Goal: Task Accomplishment & Management: Complete application form

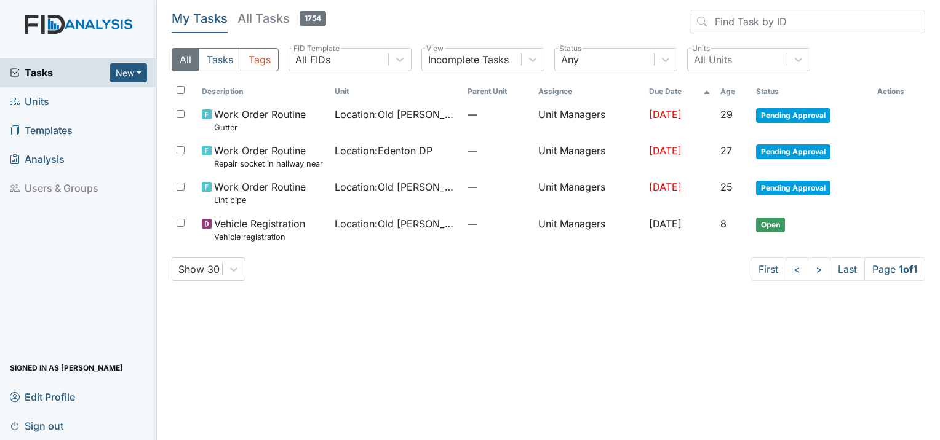
click at [41, 102] on span "Units" at bounding box center [29, 101] width 39 height 19
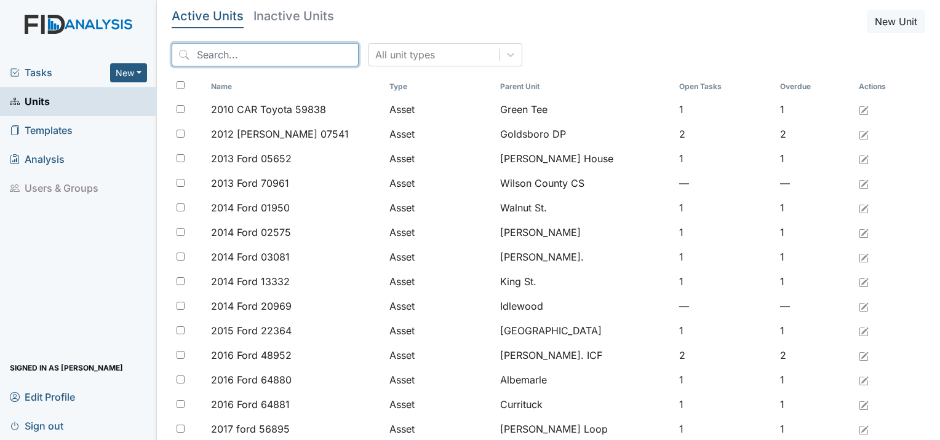
click at [276, 56] on input "search" at bounding box center [265, 54] width 187 height 23
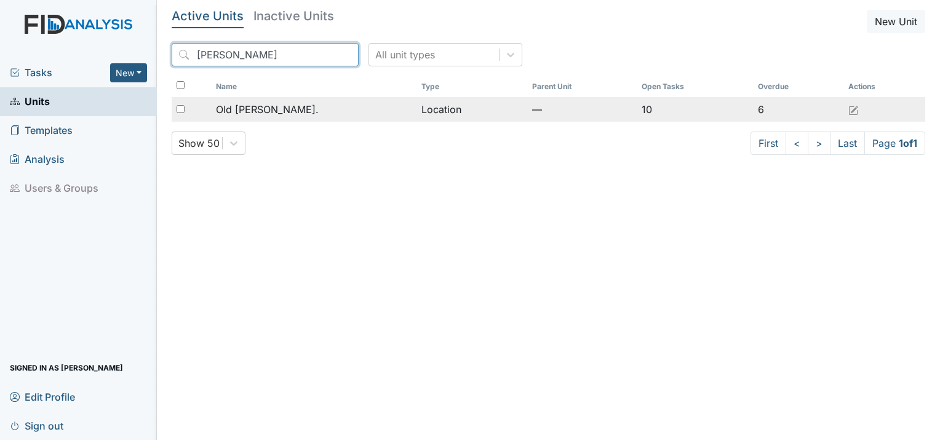
type input "roper"
click at [269, 112] on span "Old [PERSON_NAME]." at bounding box center [267, 109] width 103 height 15
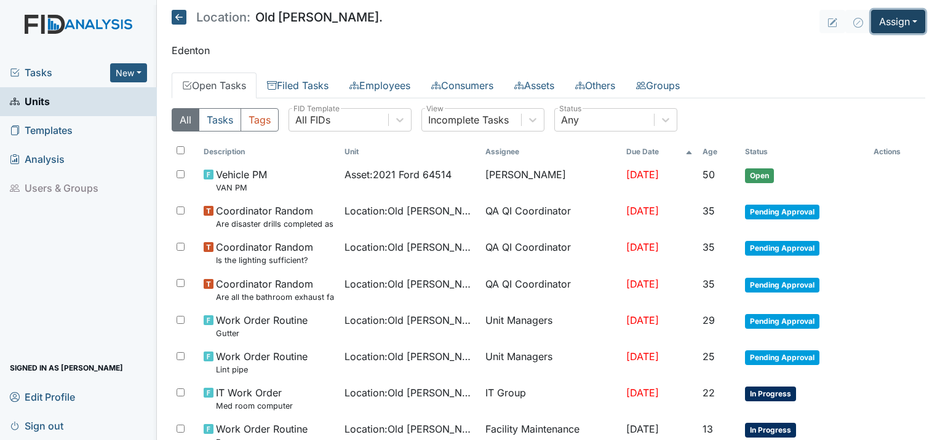
click at [895, 24] on button "Assign" at bounding box center [898, 21] width 54 height 23
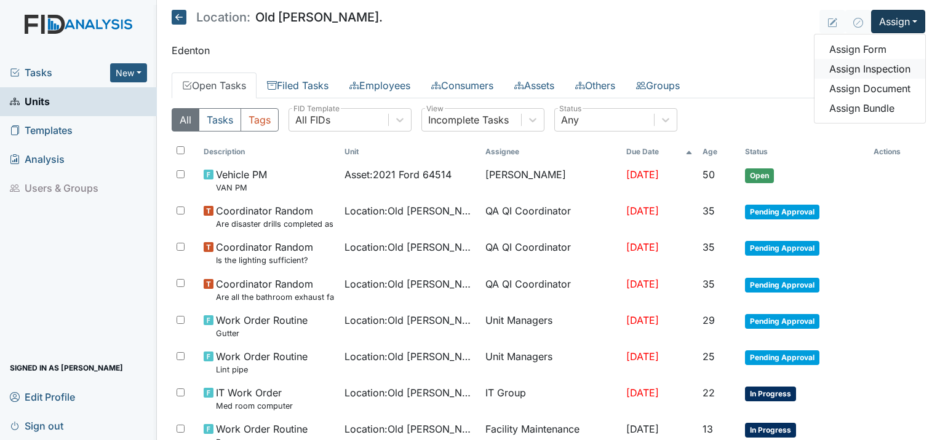
click at [868, 73] on link "Assign Inspection" at bounding box center [869, 69] width 111 height 20
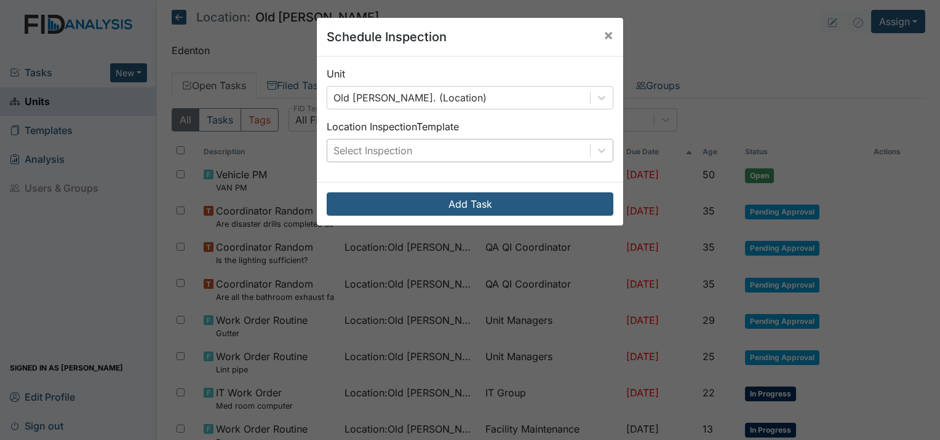
click at [381, 143] on div "Select Inspection" at bounding box center [372, 150] width 79 height 15
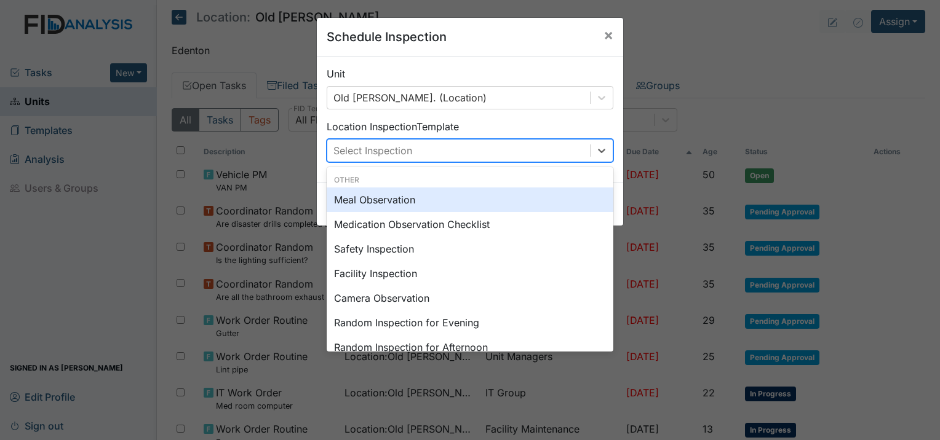
click at [383, 202] on div "Meal Observation" at bounding box center [470, 200] width 287 height 25
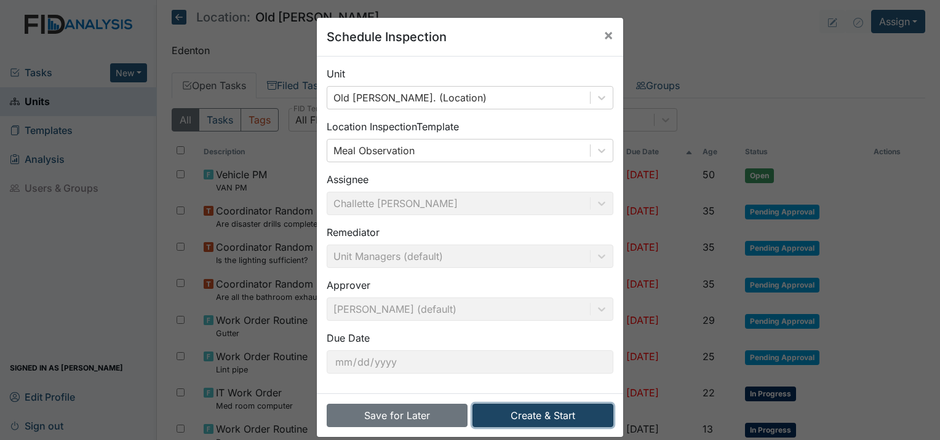
click at [513, 413] on button "Create & Start" at bounding box center [542, 415] width 141 height 23
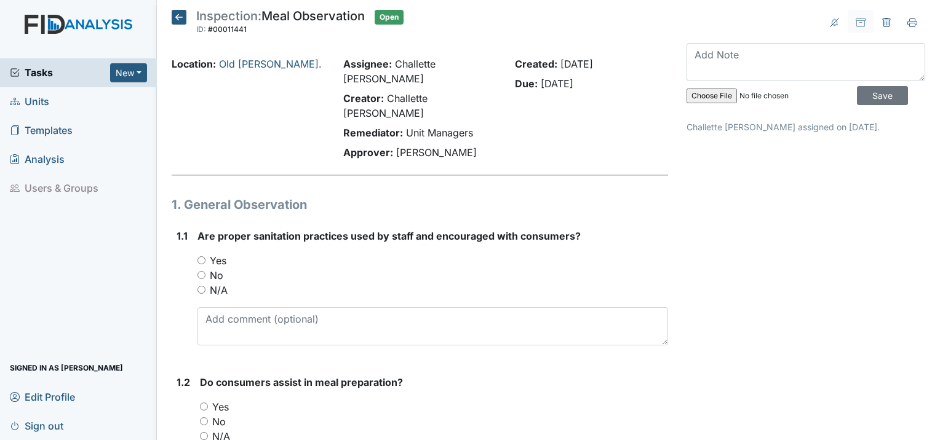
click at [201, 256] on input "Yes" at bounding box center [201, 260] width 8 height 8
radio input "true"
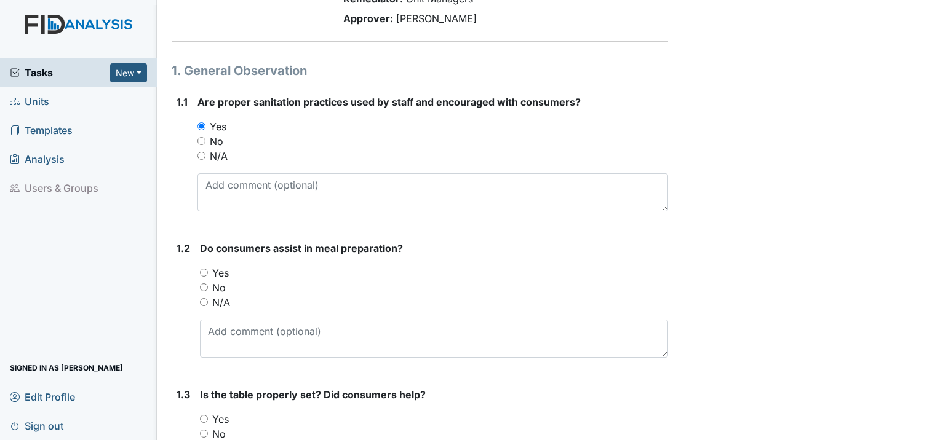
scroll to position [185, 0]
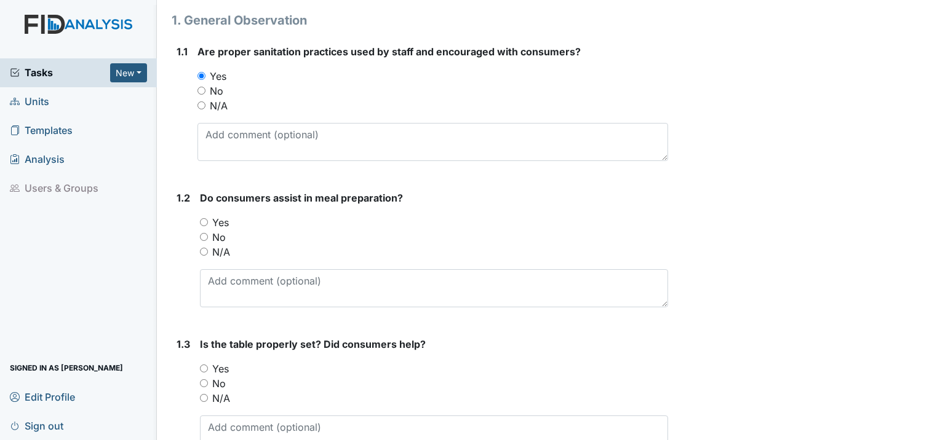
click at [202, 218] on input "Yes" at bounding box center [204, 222] width 8 height 8
radio input "true"
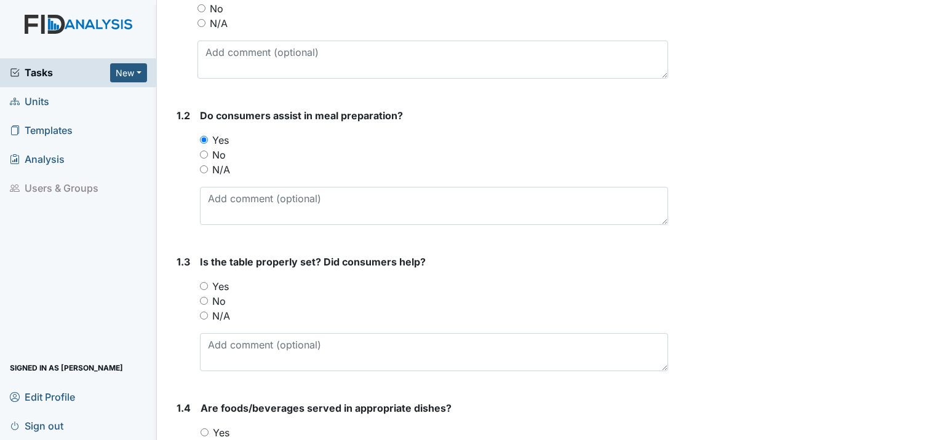
scroll to position [308, 0]
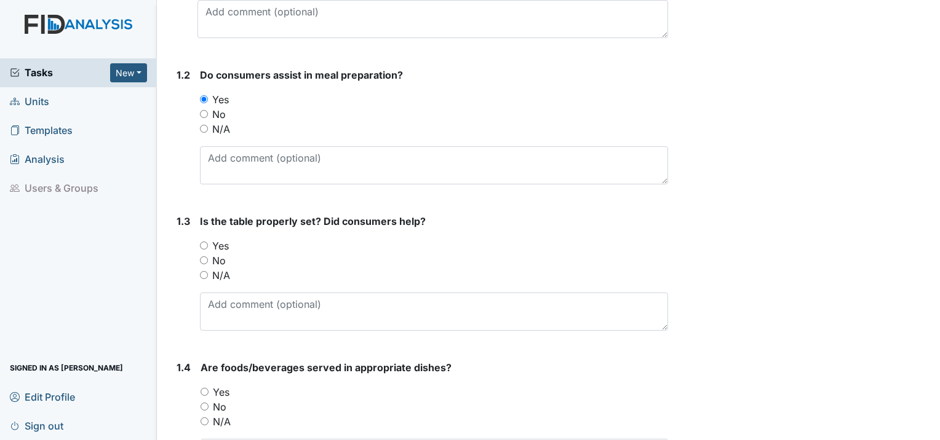
click at [200, 239] on div "Yes" at bounding box center [434, 246] width 468 height 15
click at [207, 242] on input "Yes" at bounding box center [204, 246] width 8 height 8
radio input "true"
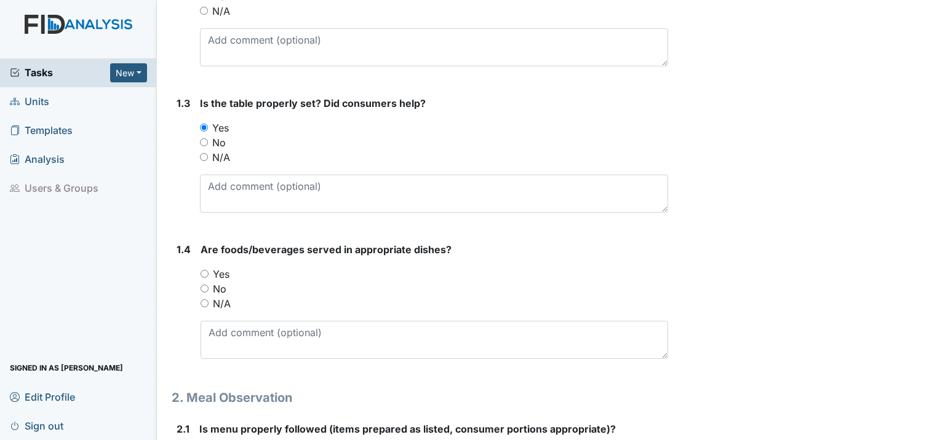
scroll to position [431, 0]
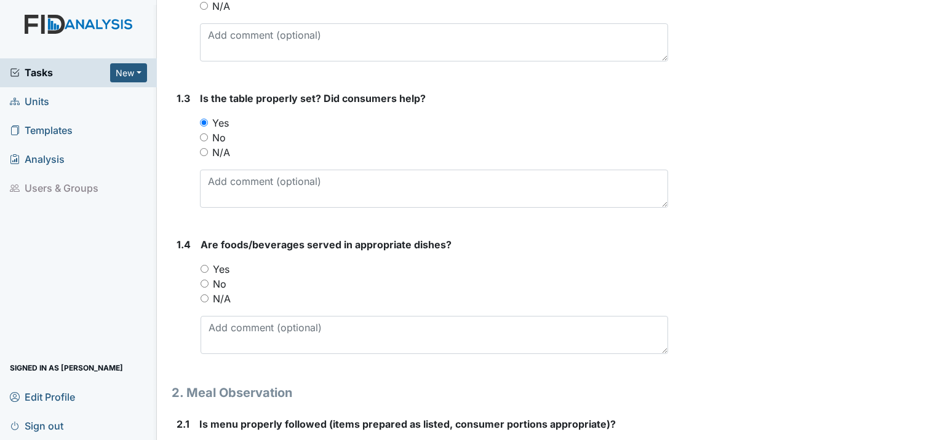
click at [201, 265] on input "Yes" at bounding box center [205, 269] width 8 height 8
radio input "true"
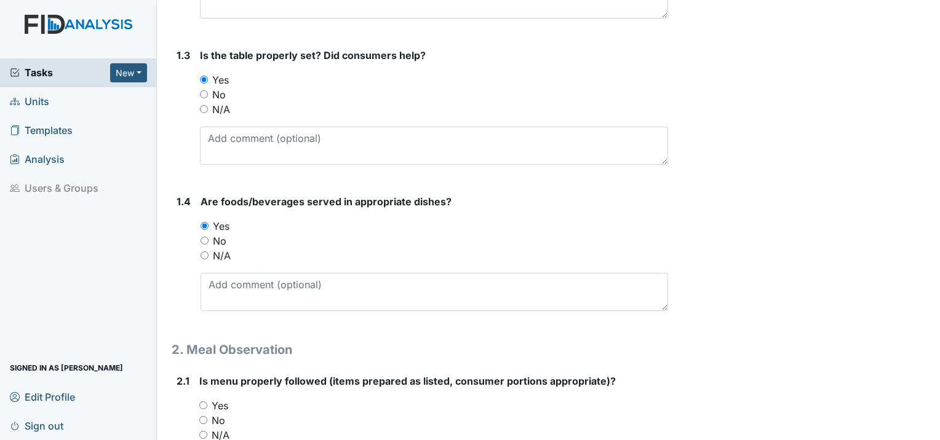
scroll to position [615, 0]
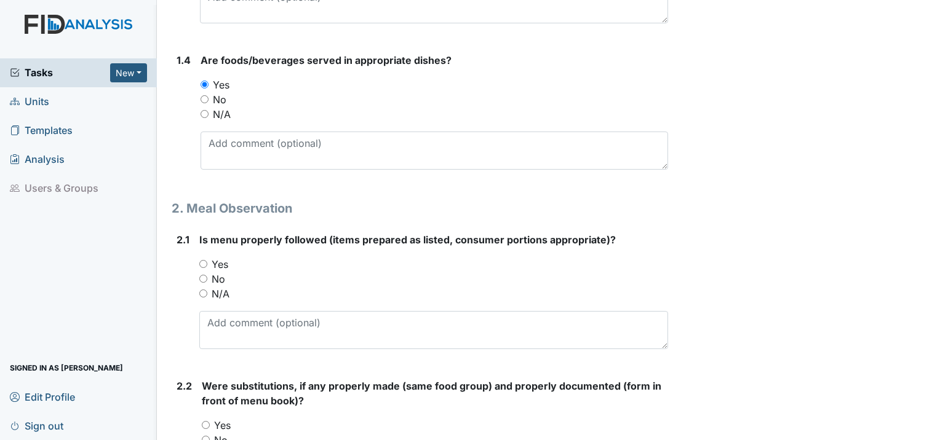
click at [202, 260] on input "Yes" at bounding box center [203, 264] width 8 height 8
radio input "true"
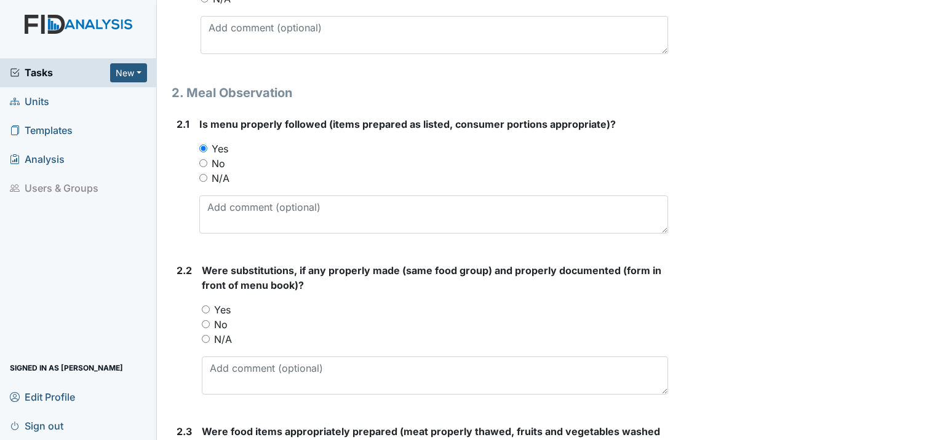
scroll to position [738, 0]
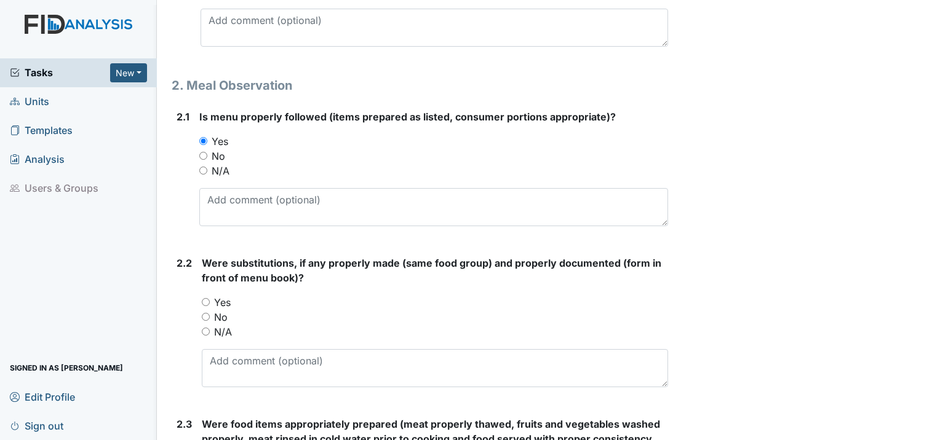
click at [208, 313] on input "No" at bounding box center [206, 317] width 8 height 8
radio input "true"
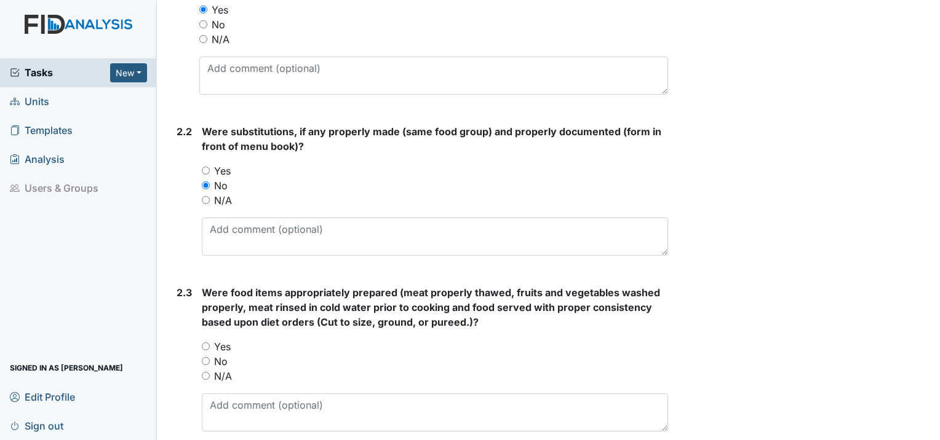
scroll to position [923, 0]
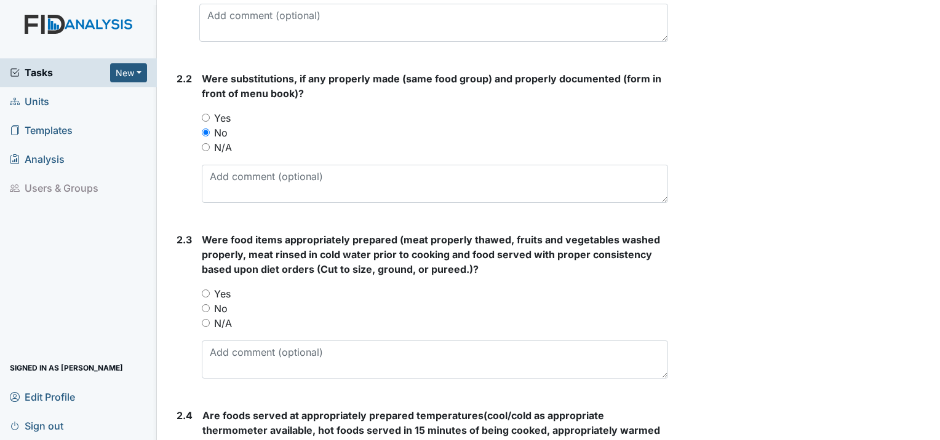
click at [208, 290] on input "Yes" at bounding box center [206, 294] width 8 height 8
radio input "true"
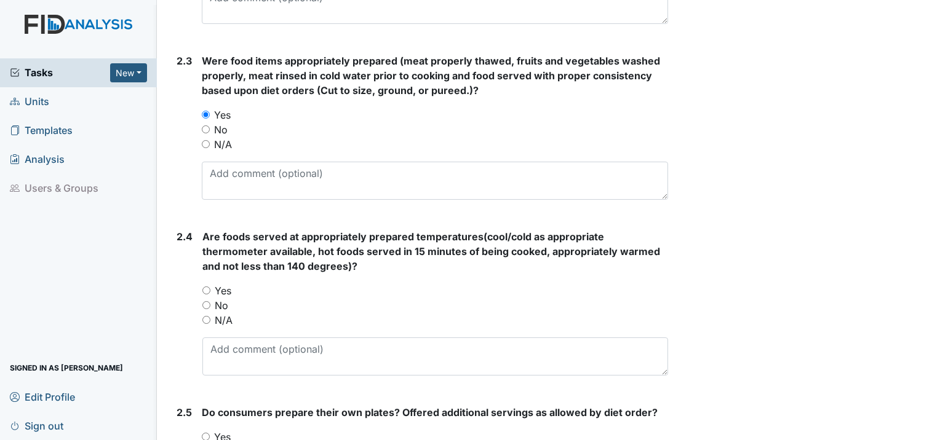
scroll to position [1107, 0]
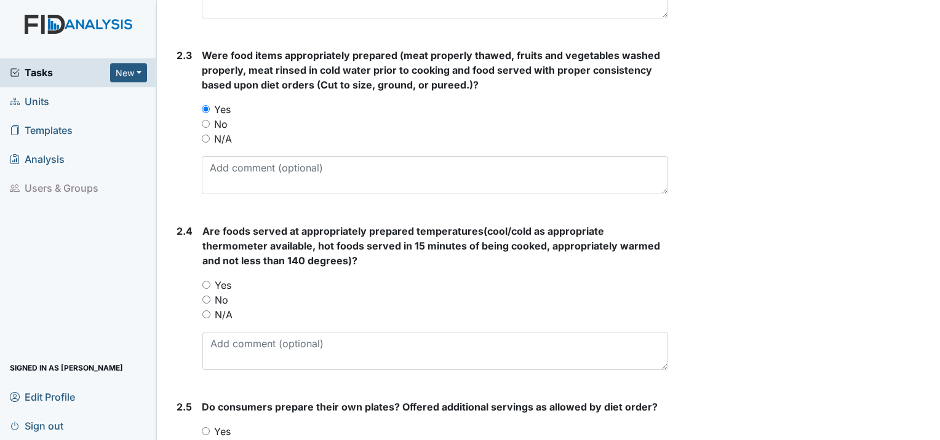
click at [207, 281] on input "Yes" at bounding box center [206, 285] width 8 height 8
radio input "true"
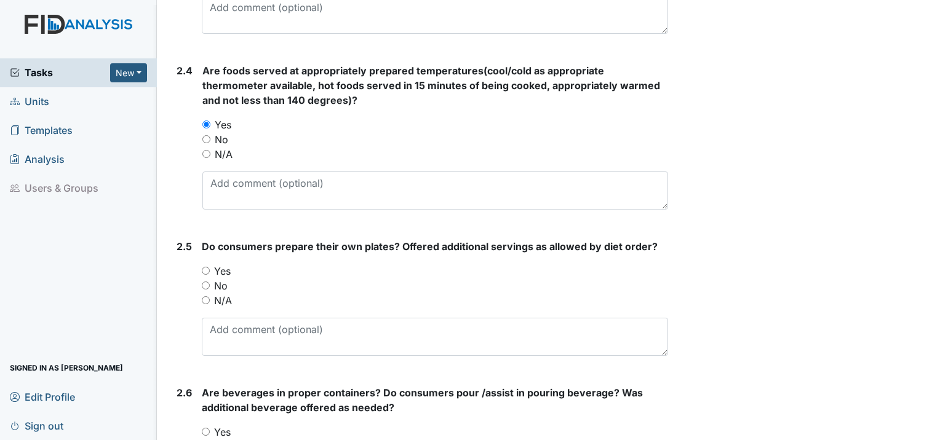
scroll to position [1292, 0]
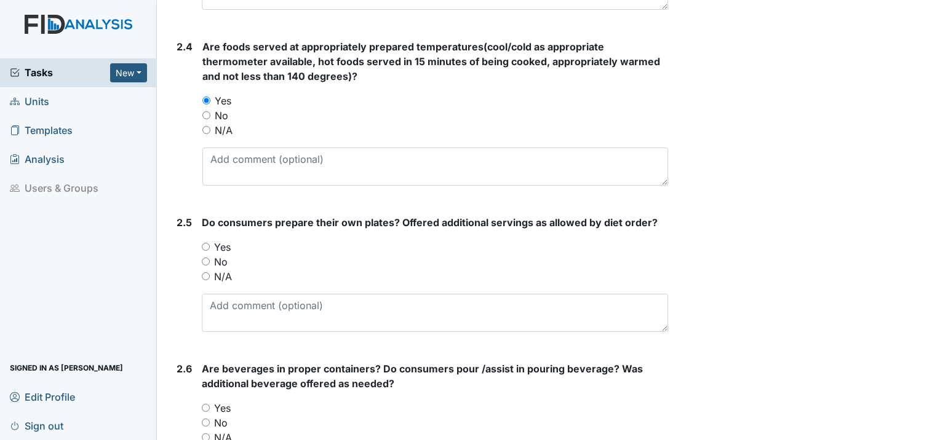
click at [205, 243] on input "Yes" at bounding box center [206, 247] width 8 height 8
radio input "true"
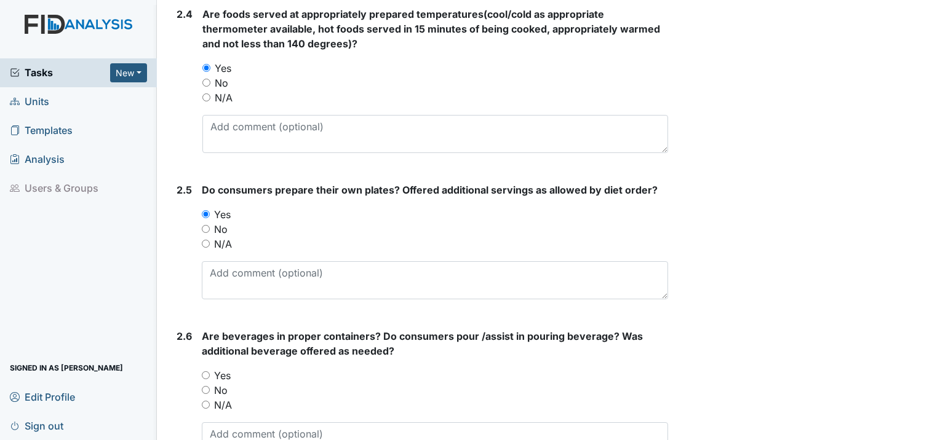
scroll to position [1415, 0]
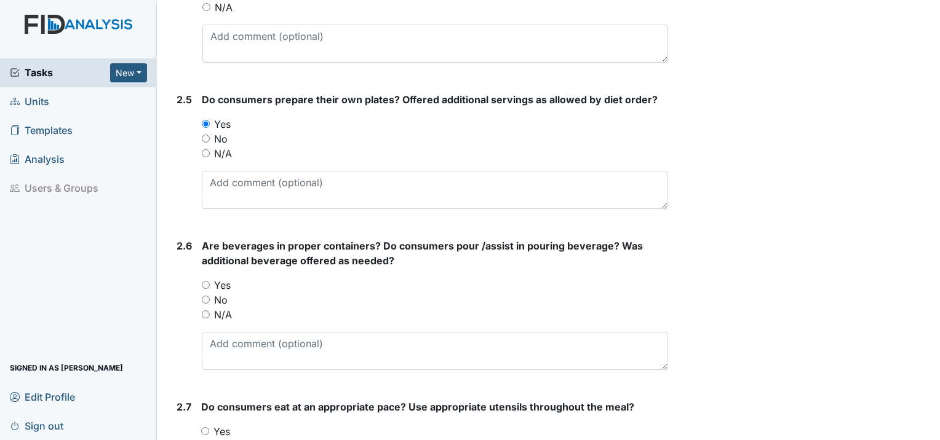
click at [207, 281] on input "Yes" at bounding box center [206, 285] width 8 height 8
radio input "true"
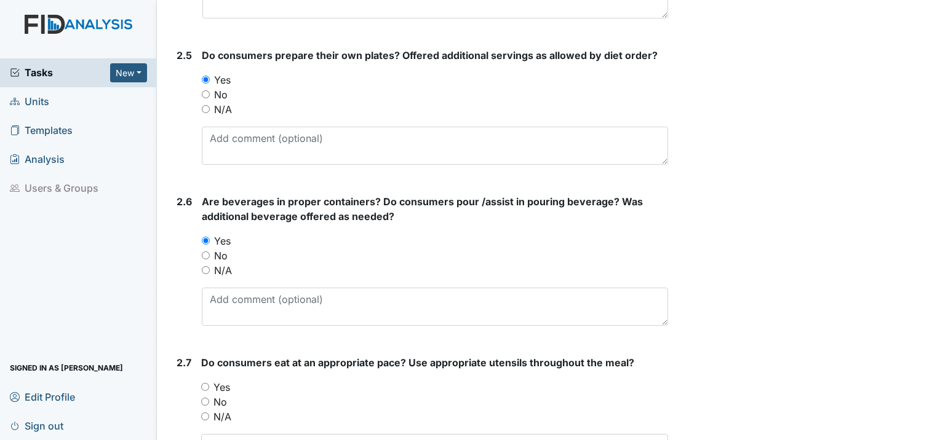
scroll to position [1599, 0]
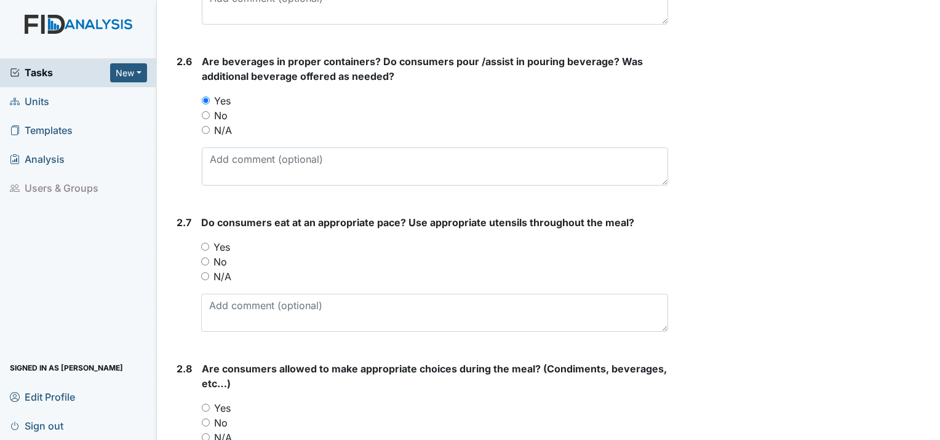
click at [207, 243] on input "Yes" at bounding box center [205, 247] width 8 height 8
radio input "true"
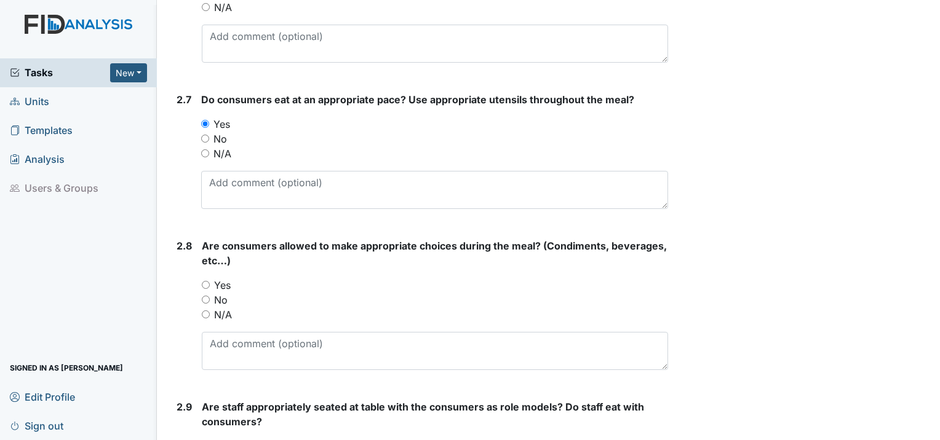
scroll to position [1784, 0]
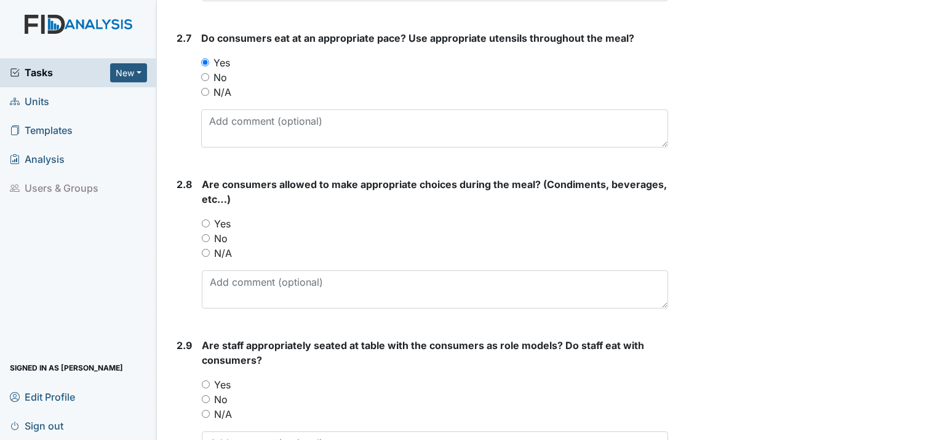
click at [205, 220] on input "Yes" at bounding box center [206, 224] width 8 height 8
radio input "true"
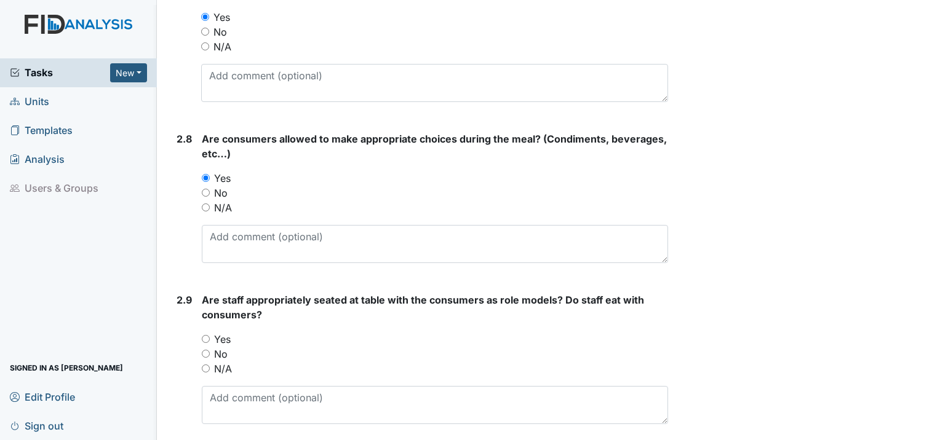
scroll to position [1907, 0]
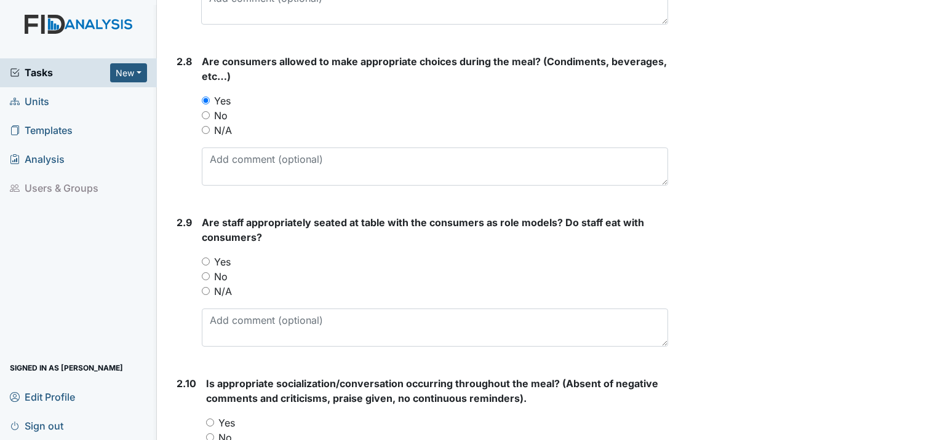
click at [205, 258] on input "Yes" at bounding box center [206, 262] width 8 height 8
radio input "true"
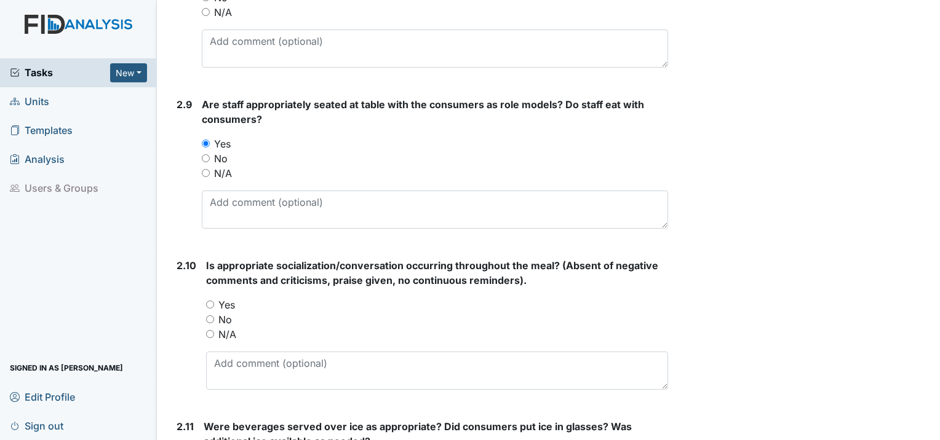
scroll to position [2030, 0]
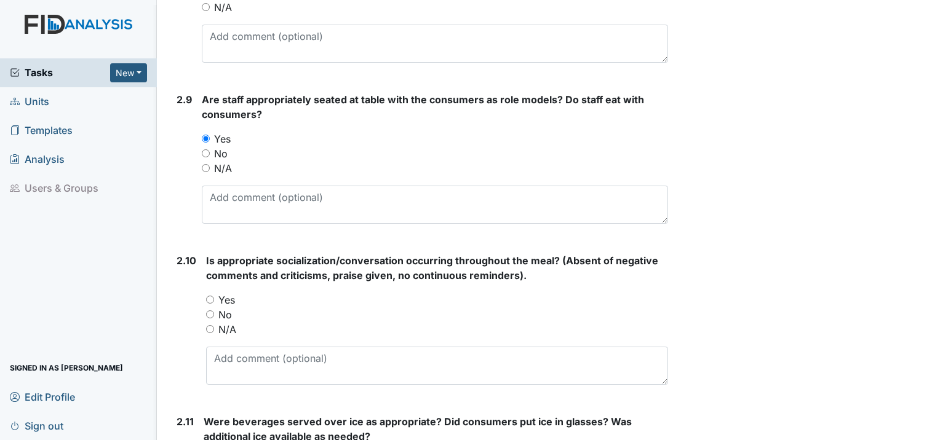
click at [212, 296] on input "Yes" at bounding box center [210, 300] width 8 height 8
radio input "true"
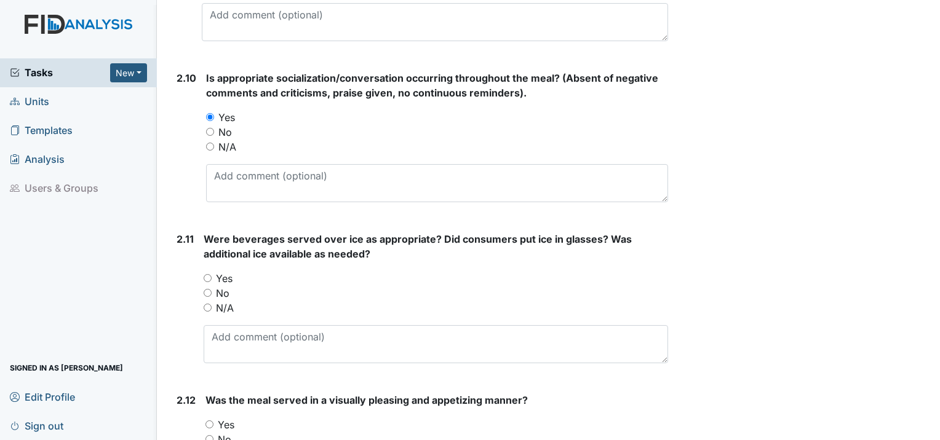
scroll to position [2214, 0]
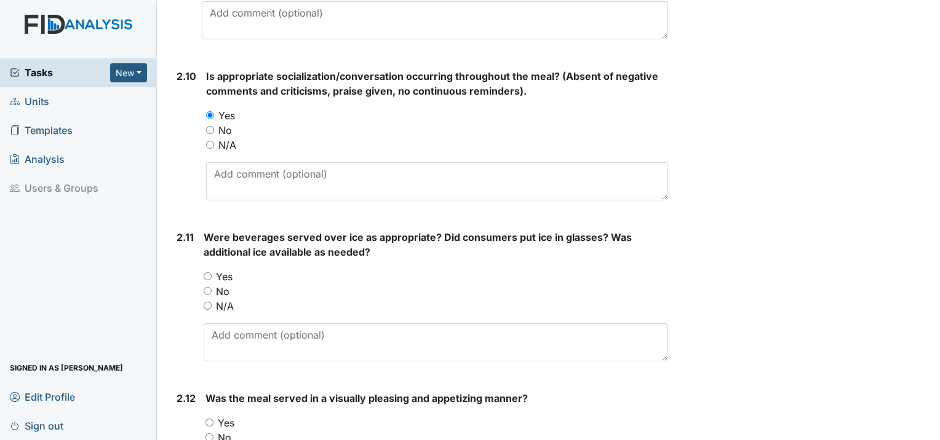
click at [210, 272] on input "Yes" at bounding box center [208, 276] width 8 height 8
radio input "true"
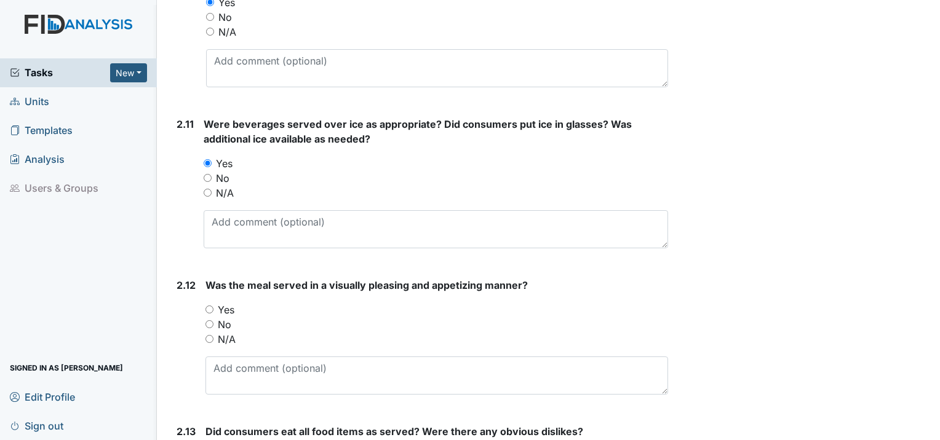
scroll to position [2337, 0]
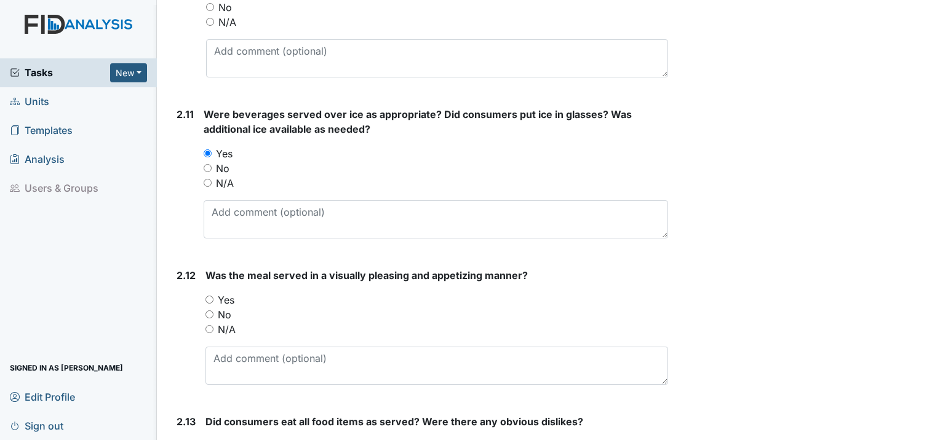
click at [207, 296] on input "Yes" at bounding box center [209, 300] width 8 height 8
radio input "true"
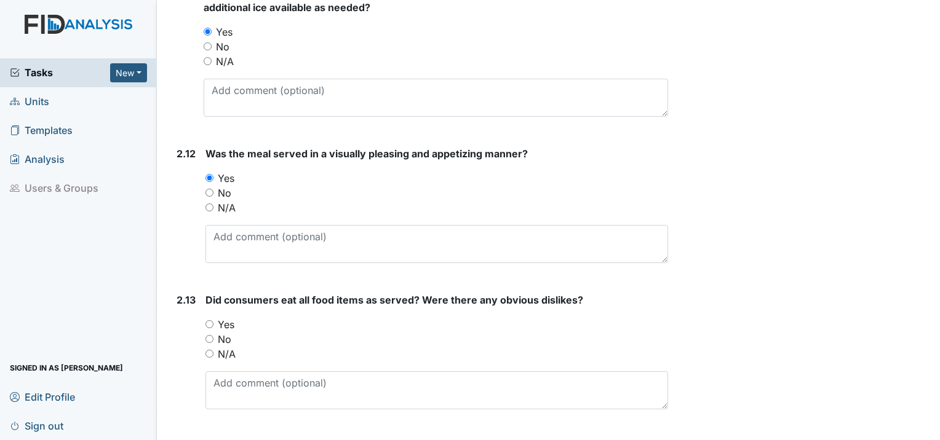
scroll to position [2460, 0]
click at [212, 319] on input "Yes" at bounding box center [209, 323] width 8 height 8
radio input "true"
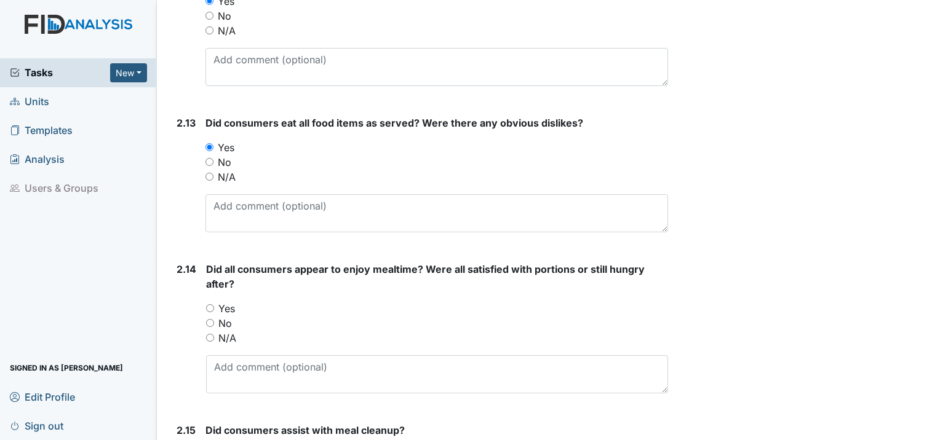
scroll to position [2645, 0]
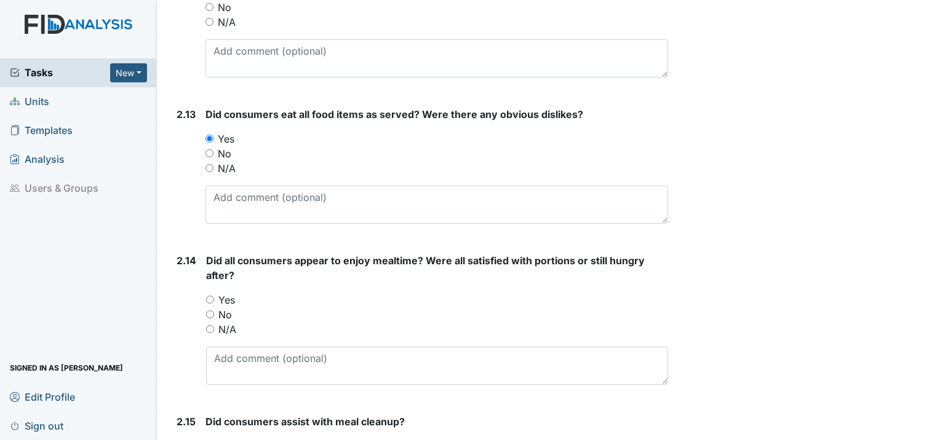
click at [208, 296] on input "Yes" at bounding box center [210, 300] width 8 height 8
radio input "true"
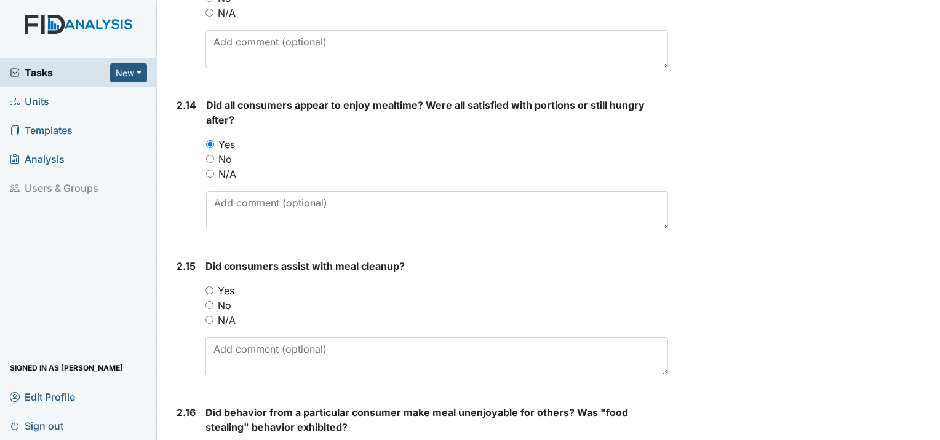
scroll to position [2829, 0]
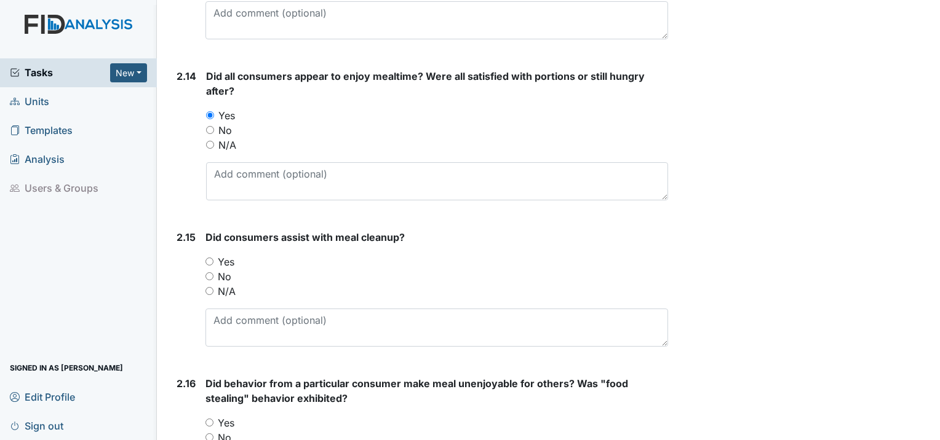
click at [209, 258] on input "Yes" at bounding box center [209, 262] width 8 height 8
radio input "true"
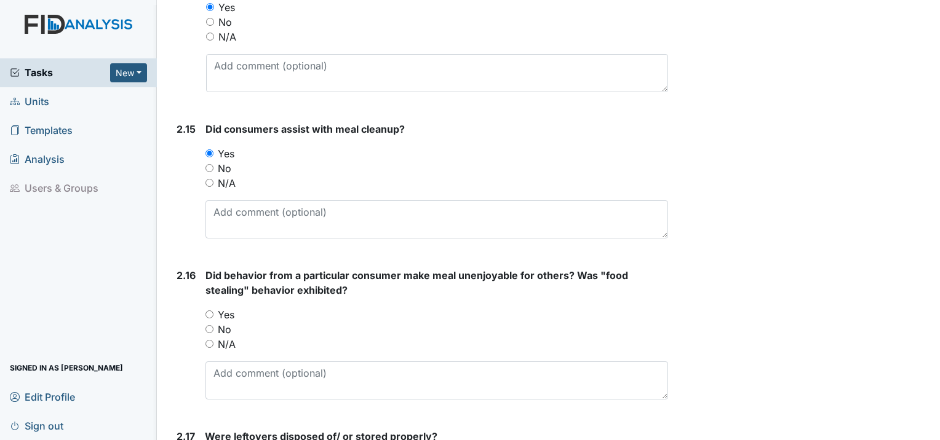
scroll to position [2952, 0]
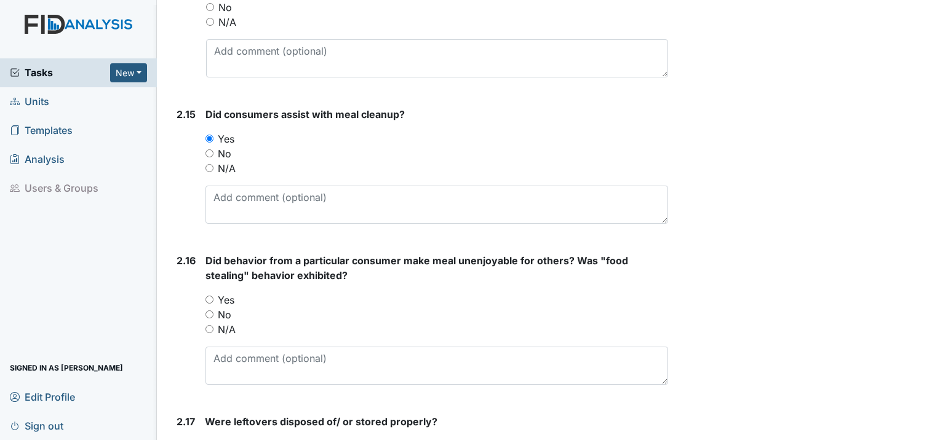
click at [212, 311] on input "No" at bounding box center [209, 315] width 8 height 8
radio input "true"
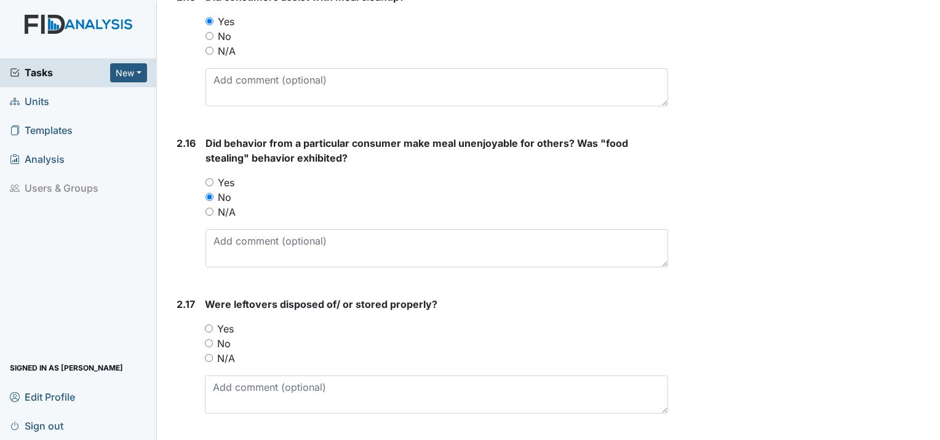
scroll to position [3075, 0]
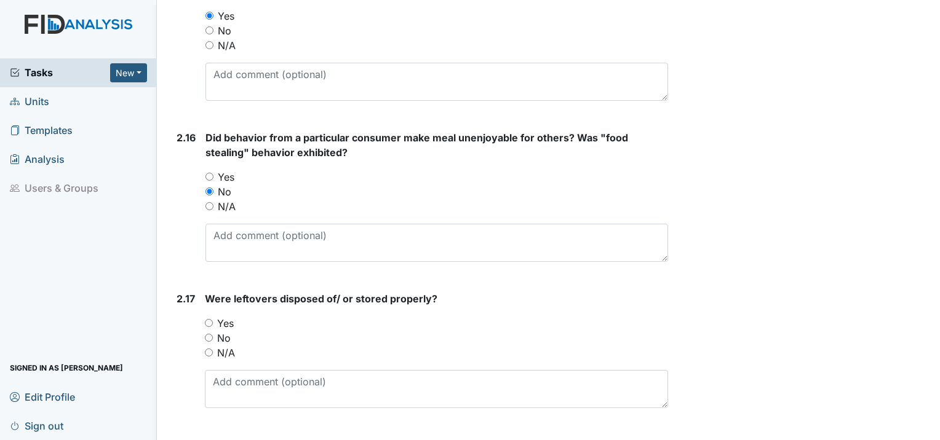
click at [209, 319] on input "Yes" at bounding box center [209, 323] width 8 height 8
radio input "true"
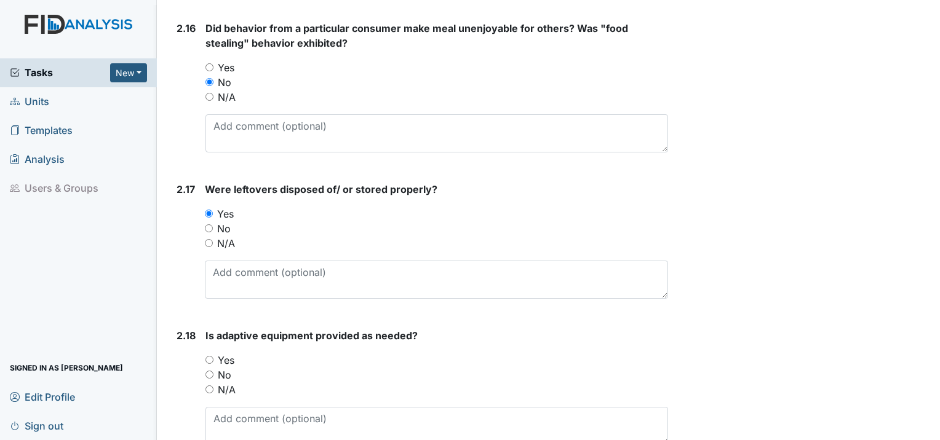
scroll to position [3260, 0]
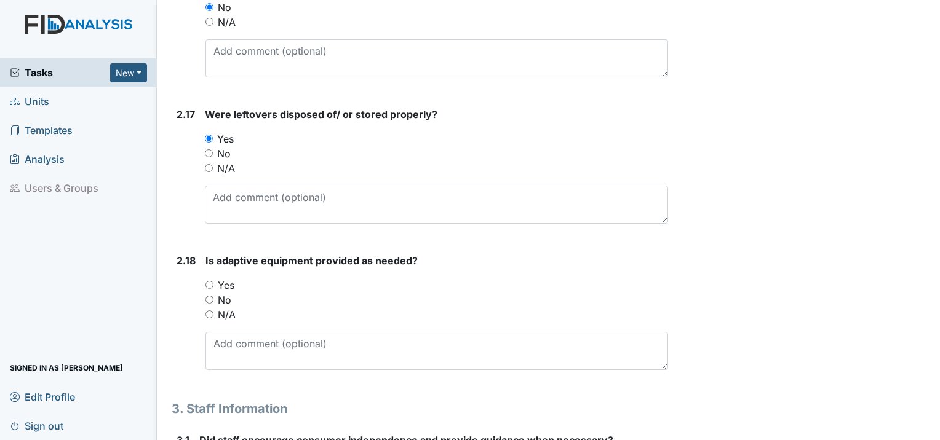
click at [207, 281] on input "Yes" at bounding box center [209, 285] width 8 height 8
radio input "true"
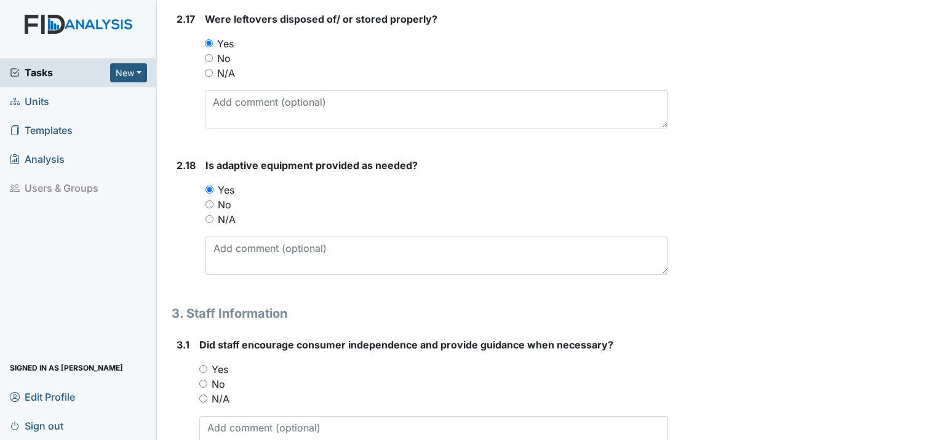
scroll to position [3383, 0]
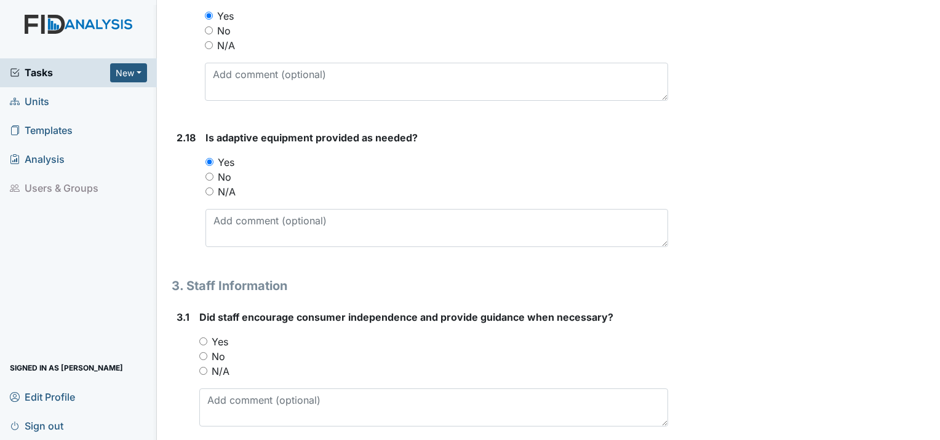
click at [201, 338] on input "Yes" at bounding box center [203, 342] width 8 height 8
radio input "true"
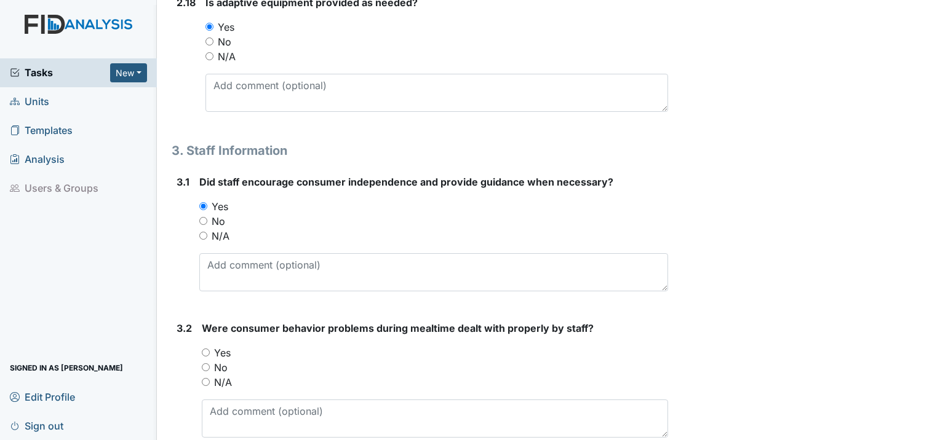
scroll to position [3567, 0]
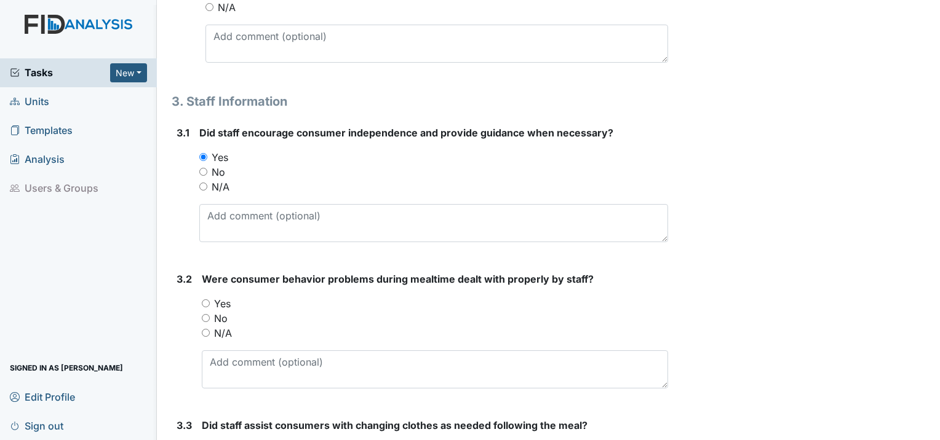
click at [205, 300] on input "Yes" at bounding box center [206, 304] width 8 height 8
radio input "true"
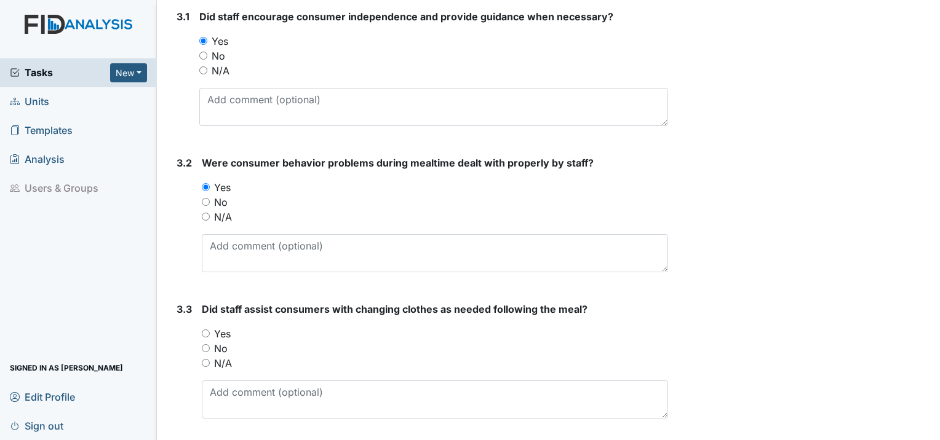
scroll to position [3688, 0]
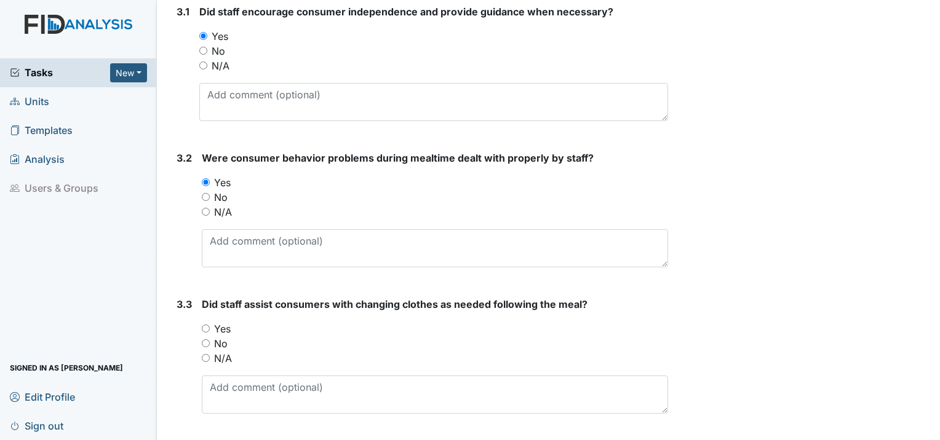
click at [206, 325] on input "Yes" at bounding box center [206, 329] width 8 height 8
radio input "true"
